Goal: Transaction & Acquisition: Obtain resource

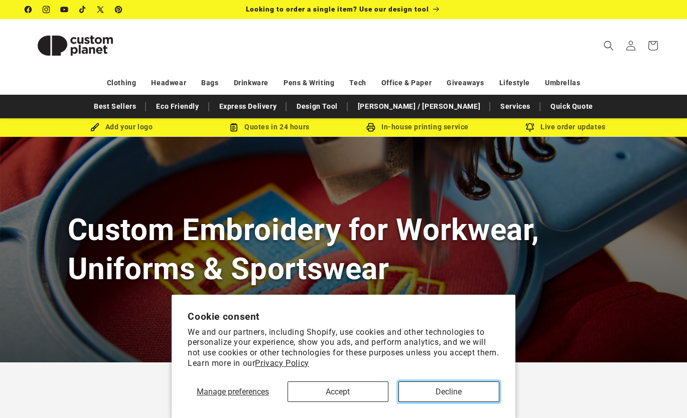
click at [442, 393] on button "Decline" at bounding box center [448, 392] width 101 height 21
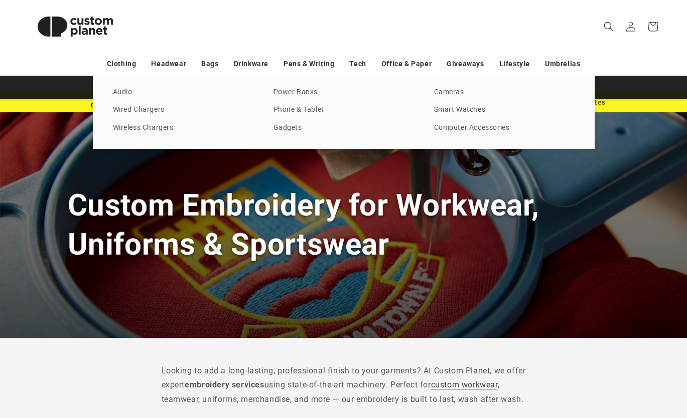
scroll to position [24, 0]
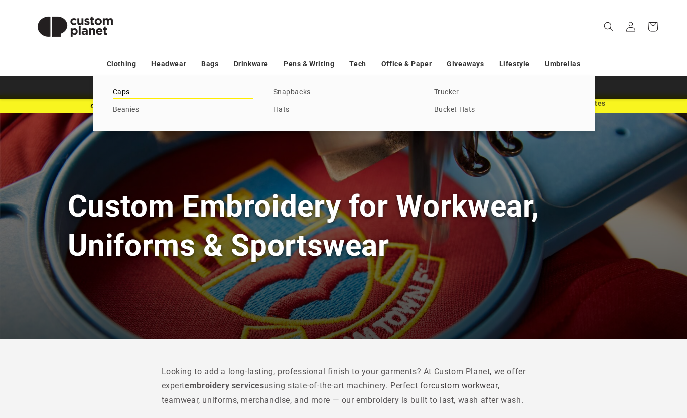
click at [130, 87] on link "Caps" at bounding box center [183, 93] width 140 height 14
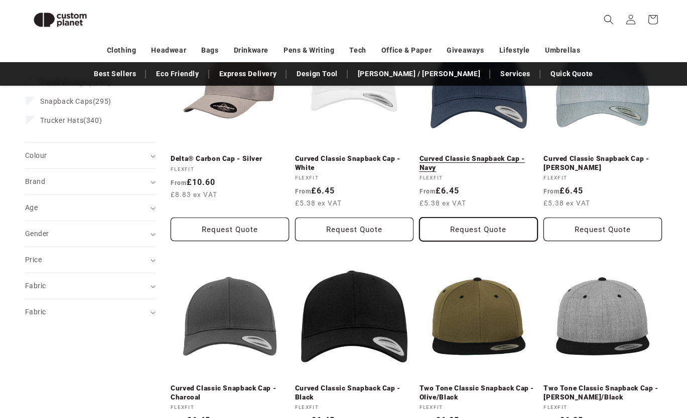
scroll to position [202, 0]
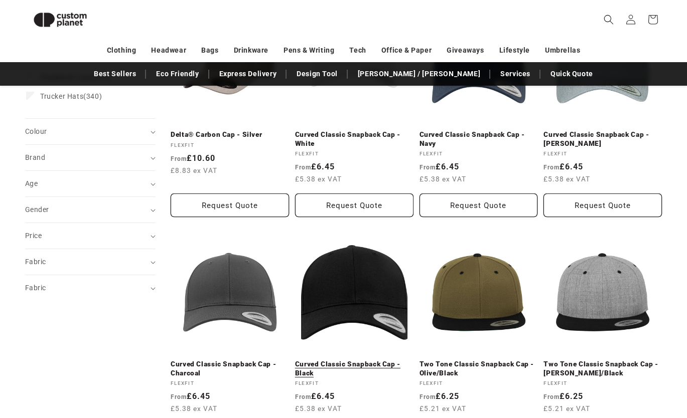
click at [349, 363] on link "Curved Classic Snapback Cap - Black" at bounding box center [354, 369] width 118 height 18
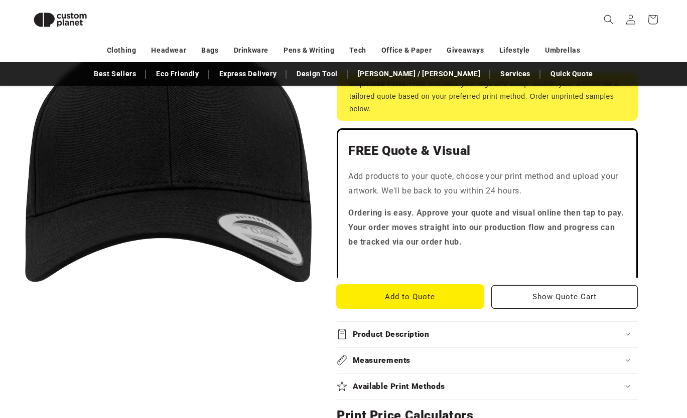
scroll to position [233, 0]
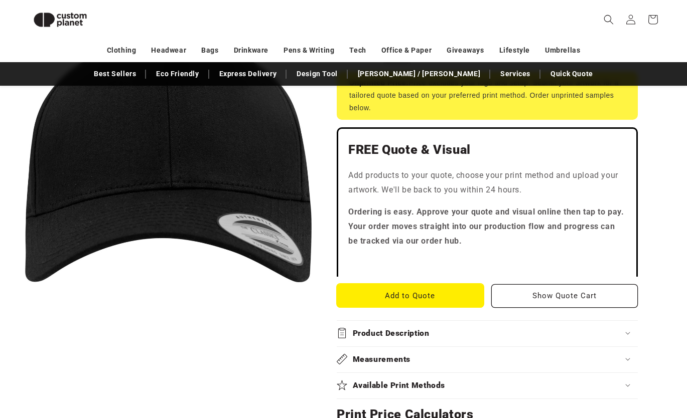
click at [415, 286] on button "Add to Quote" at bounding box center [410, 296] width 147 height 24
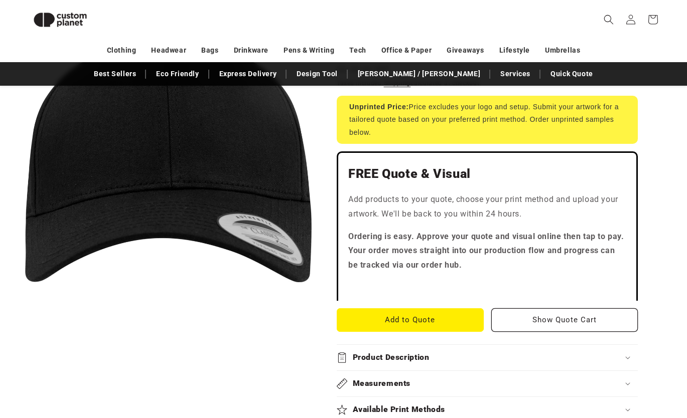
scroll to position [111, 0]
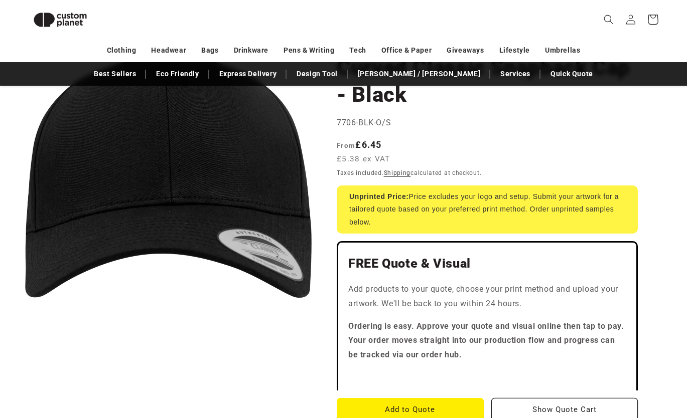
click at [648, 21] on icon at bounding box center [653, 20] width 24 height 24
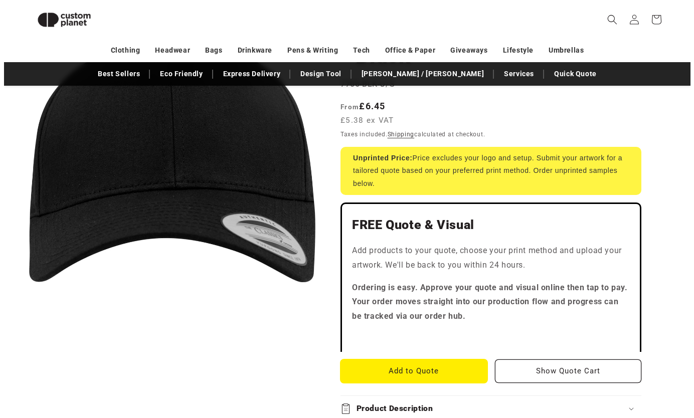
scroll to position [174, 0]
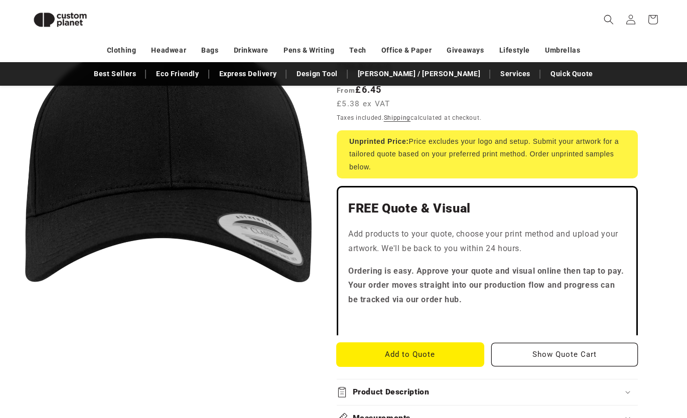
click at [423, 360] on button "Add to Quote" at bounding box center [410, 355] width 147 height 24
